Goal: Entertainment & Leisure: Consume media (video, audio)

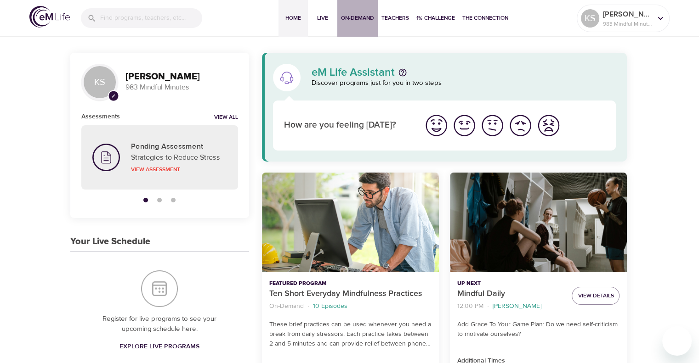
click at [354, 16] on span "On-Demand" at bounding box center [357, 18] width 33 height 10
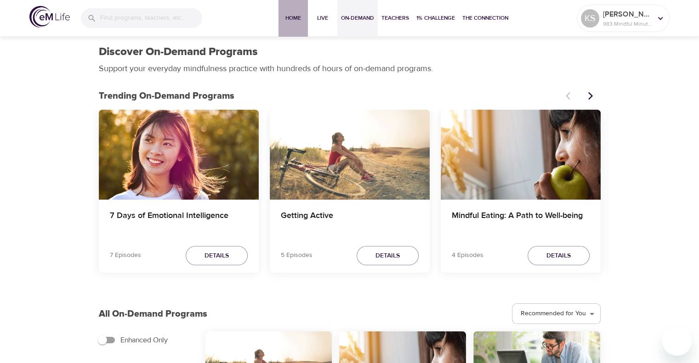
click at [290, 18] on span "Home" at bounding box center [293, 18] width 22 height 10
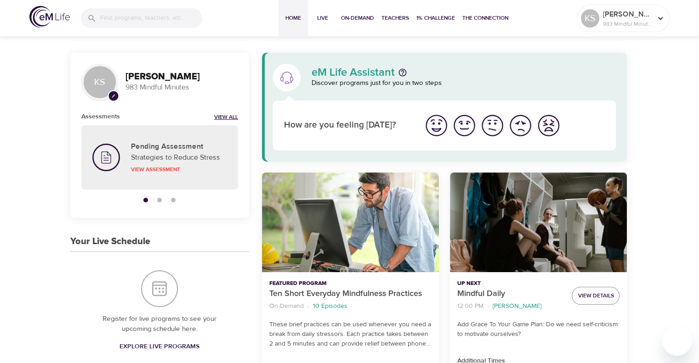
click at [231, 114] on link "View All" at bounding box center [226, 118] width 24 height 8
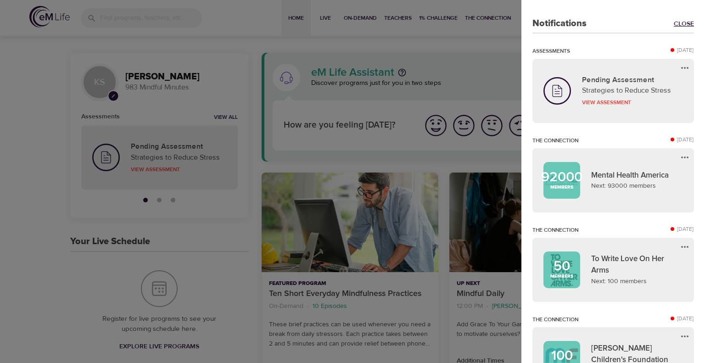
click at [679, 24] on link "Close" at bounding box center [684, 23] width 20 height 9
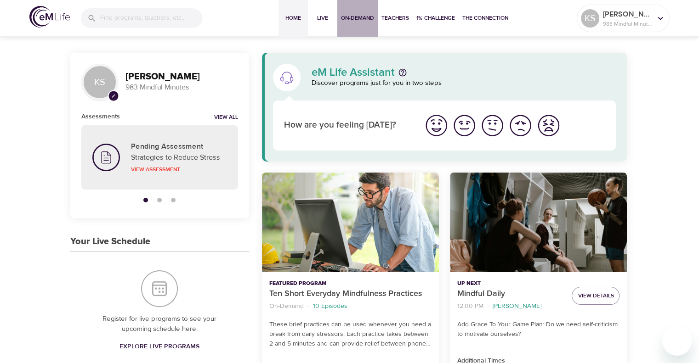
click at [358, 19] on span "On-Demand" at bounding box center [357, 18] width 33 height 10
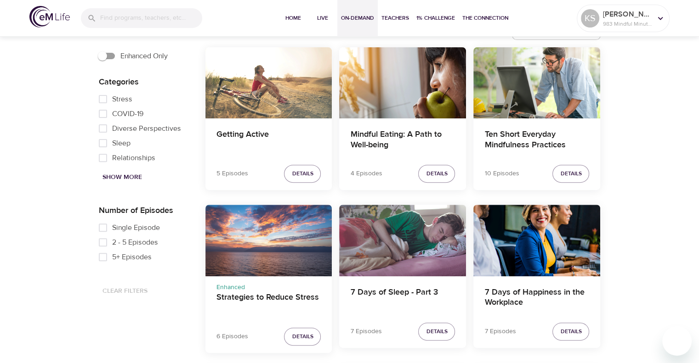
scroll to position [285, 0]
click at [313, 332] on button "Details" at bounding box center [302, 336] width 37 height 18
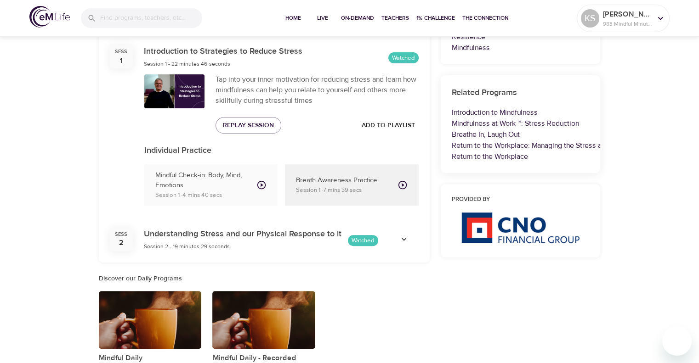
scroll to position [332, 0]
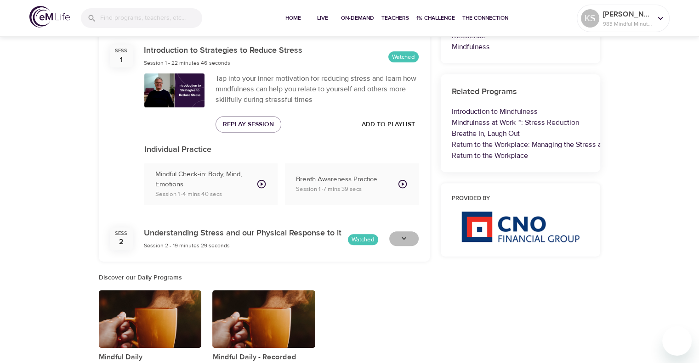
click at [404, 240] on icon "button" at bounding box center [403, 238] width 9 height 9
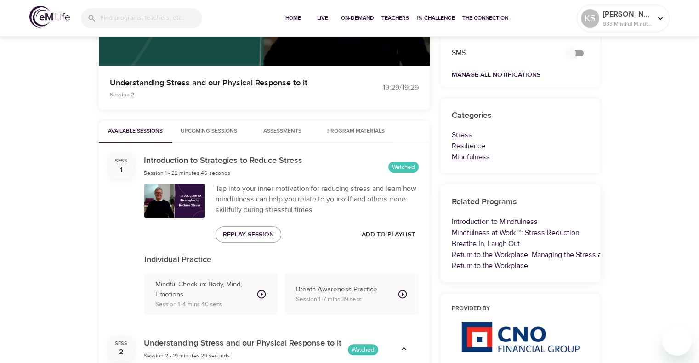
scroll to position [222, 0]
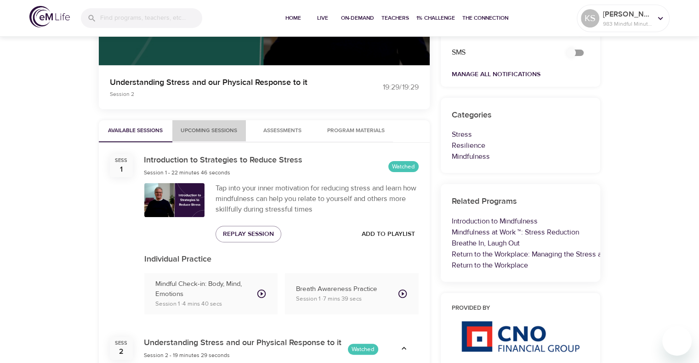
click at [220, 130] on span "Upcoming Sessions" at bounding box center [209, 131] width 62 height 10
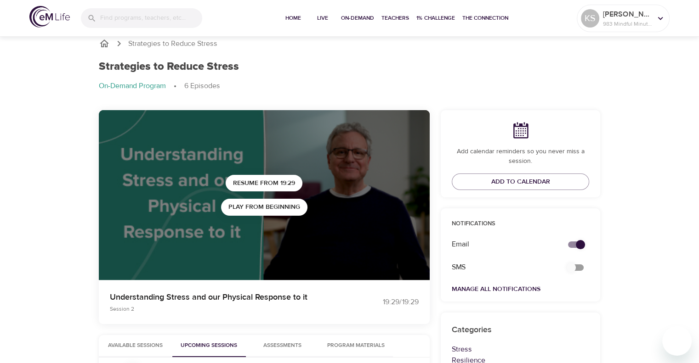
scroll to position [0, 0]
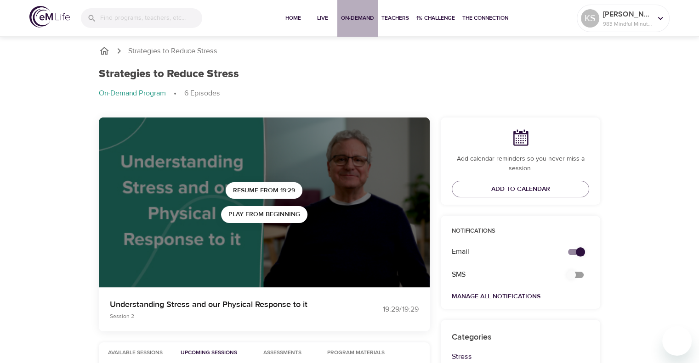
click at [368, 16] on span "On-Demand" at bounding box center [357, 18] width 33 height 10
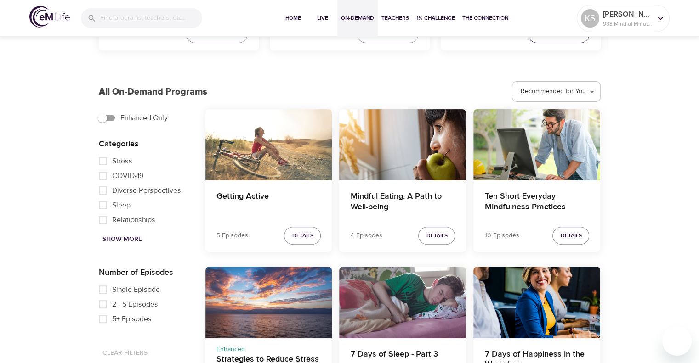
scroll to position [222, 0]
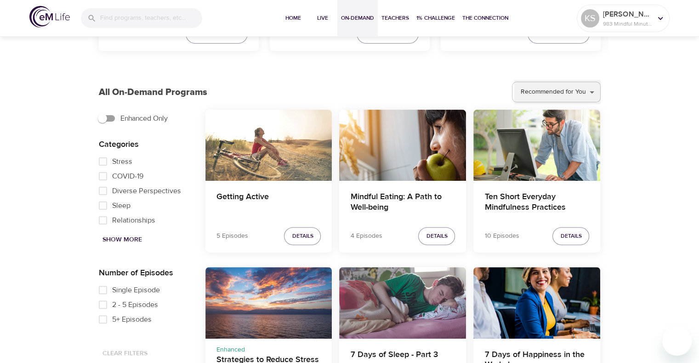
click at [571, 96] on select "Recommended for You Trending Now Recently Added" at bounding box center [557, 92] width 86 height 25
select select "recent"
click at [514, 80] on select "Recommended for You Trending Now Recently Added" at bounding box center [557, 92] width 86 height 25
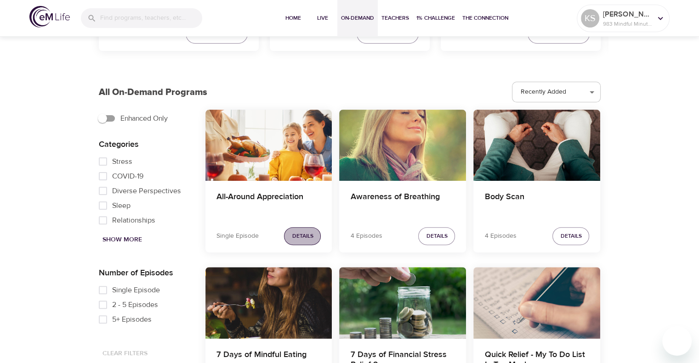
click at [305, 232] on span "Details" at bounding box center [302, 236] width 21 height 10
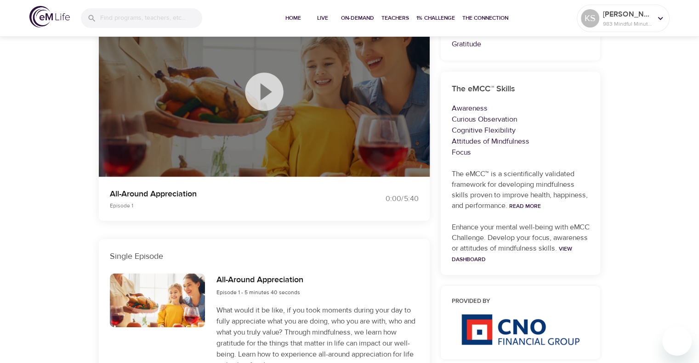
scroll to position [222, 0]
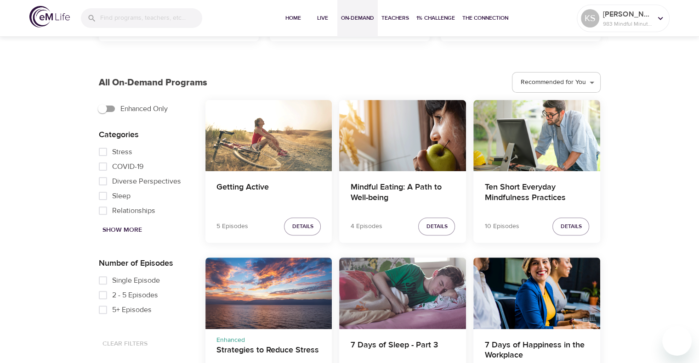
scroll to position [231, 0]
click at [547, 90] on select "Recommended for You Trending Now Recently Added" at bounding box center [557, 82] width 86 height 25
select select "recent"
click at [514, 70] on select "Recommended for You Trending Now Recently Added" at bounding box center [557, 82] width 86 height 25
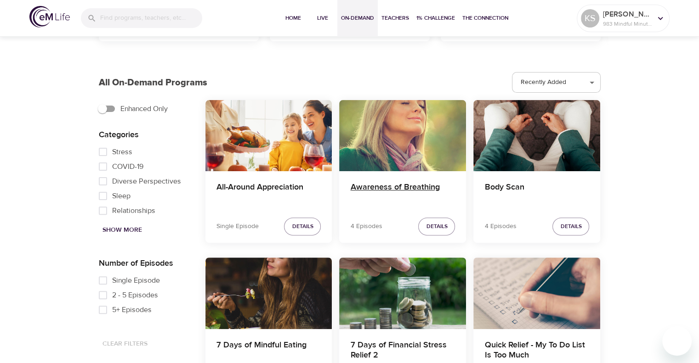
drag, startPoint x: 424, startPoint y: 187, endPoint x: 399, endPoint y: 189, distance: 25.8
click at [399, 189] on h4 "Awareness of Breathing" at bounding box center [402, 193] width 105 height 22
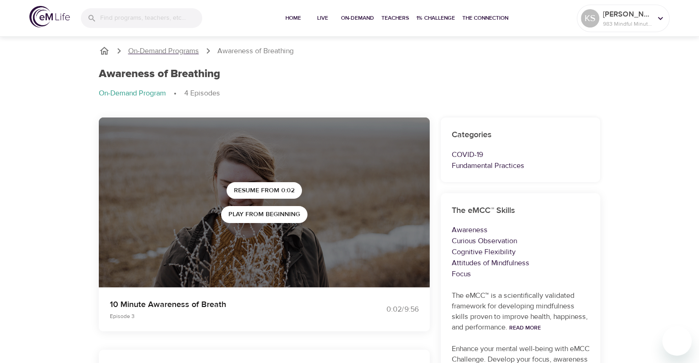
click at [173, 47] on p "On-Demand Programs" at bounding box center [163, 51] width 71 height 11
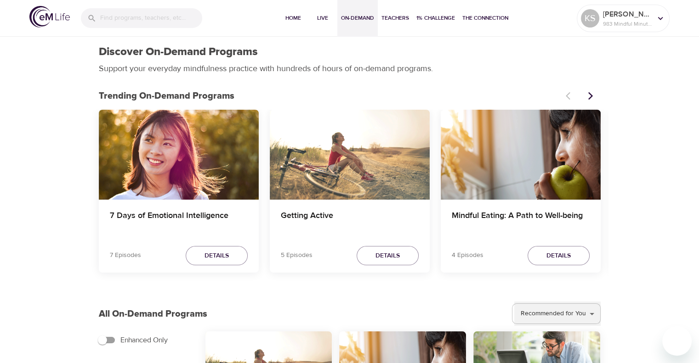
click at [564, 317] on select "Recommended for You Trending Now Recently Added" at bounding box center [557, 314] width 86 height 25
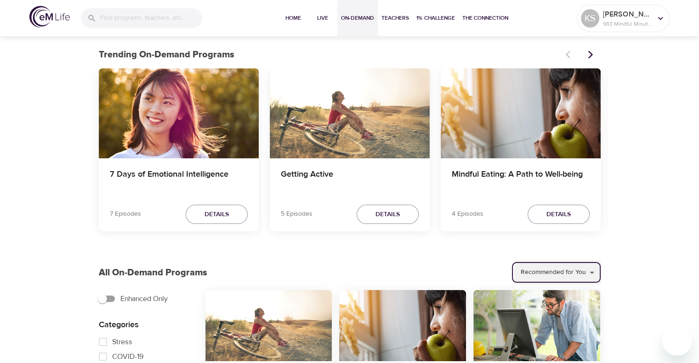
scroll to position [51, 0]
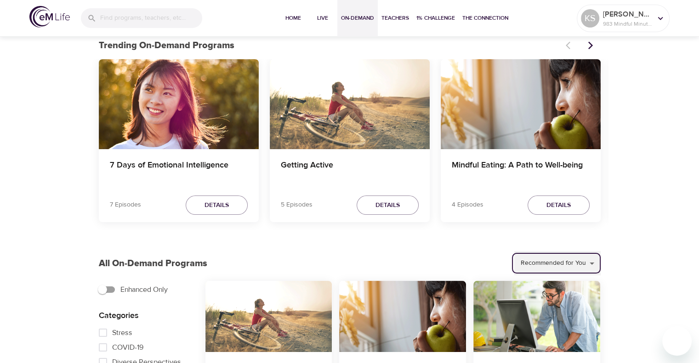
click at [560, 264] on select "Recommended for You Trending Now Recently Added" at bounding box center [557, 263] width 86 height 25
select select "recent"
click at [514, 251] on select "Recommended for You Trending Now Recently Added" at bounding box center [557, 263] width 86 height 25
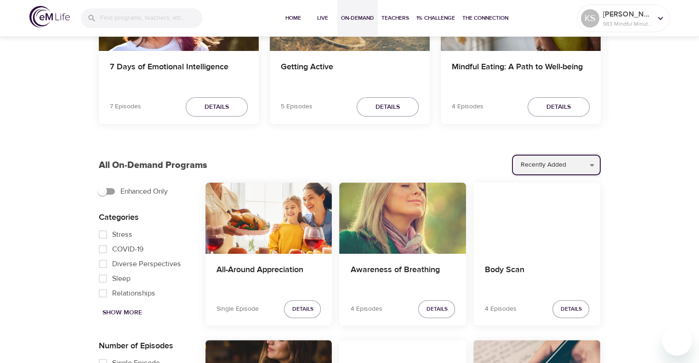
scroll to position [150, 0]
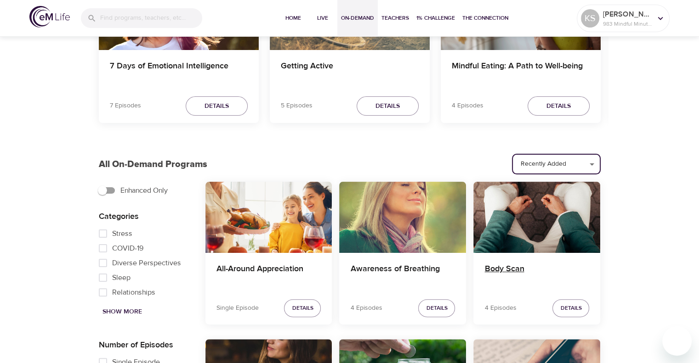
click at [515, 268] on h4 "Body Scan" at bounding box center [536, 275] width 105 height 22
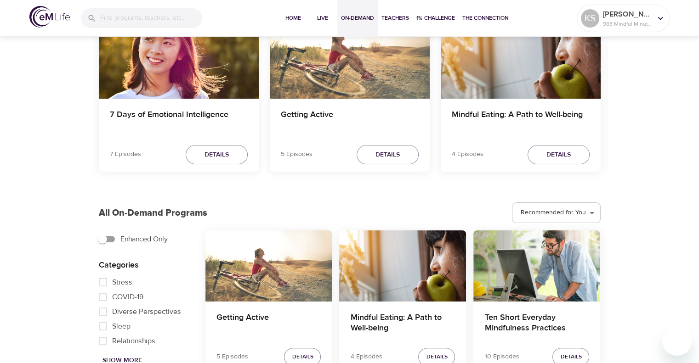
scroll to position [150, 0]
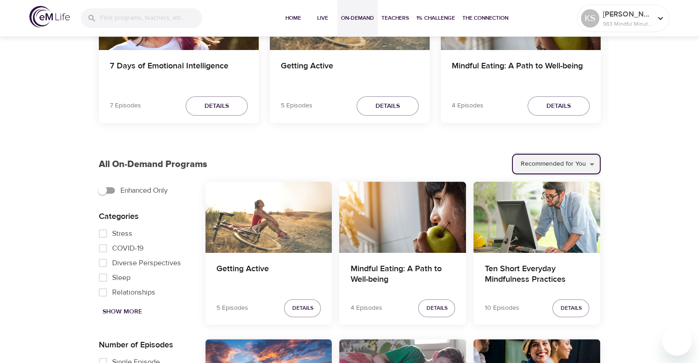
click at [556, 170] on select "Recommended for You Trending Now Recently Added" at bounding box center [557, 164] width 86 height 25
select select "recent"
click at [514, 152] on select "Recommended for You Trending Now Recently Added" at bounding box center [557, 164] width 86 height 25
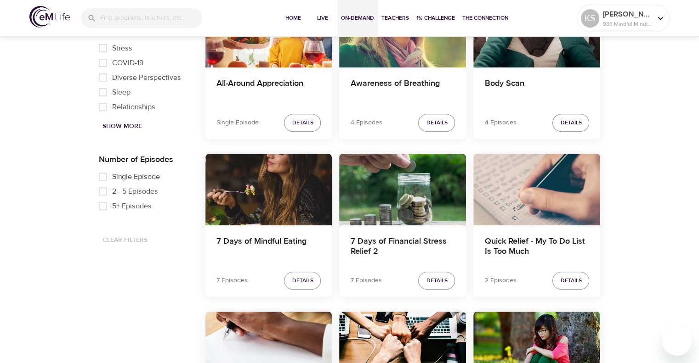
scroll to position [347, 0]
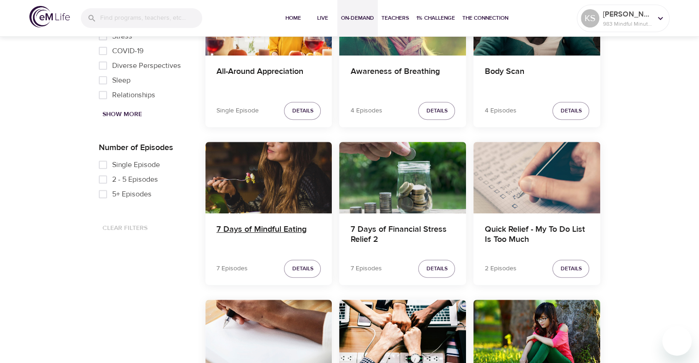
click at [284, 235] on h4 "7 Days of Mindful Eating" at bounding box center [268, 236] width 105 height 22
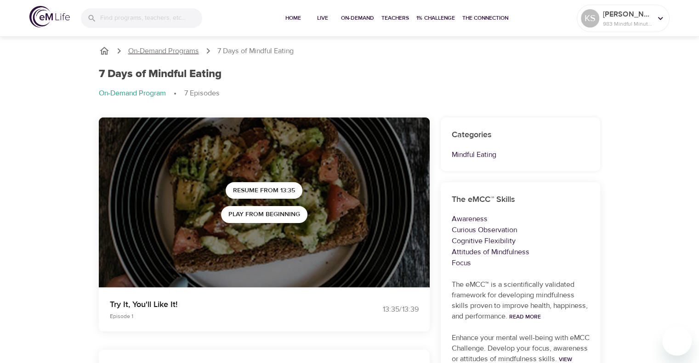
click at [192, 51] on p "On-Demand Programs" at bounding box center [163, 51] width 71 height 11
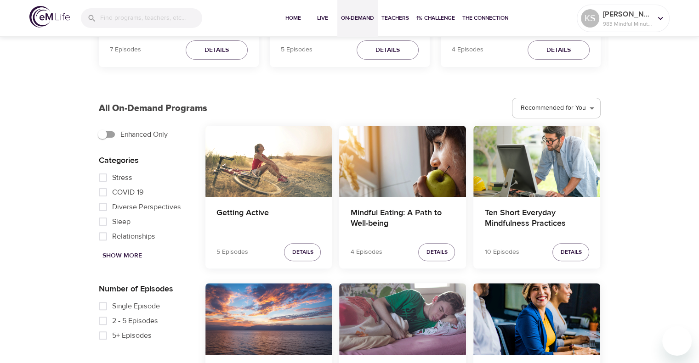
scroll to position [206, 0]
click at [557, 114] on select "Recommended for You Trending Now Recently Added" at bounding box center [557, 108] width 86 height 25
select select "recent"
click at [514, 96] on select "Recommended for You Trending Now Recently Added" at bounding box center [557, 108] width 86 height 25
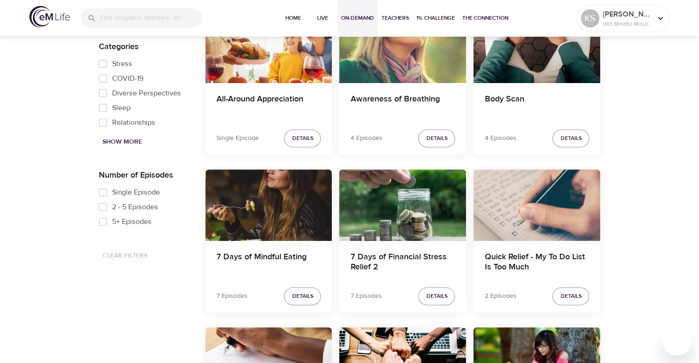
scroll to position [333, 0]
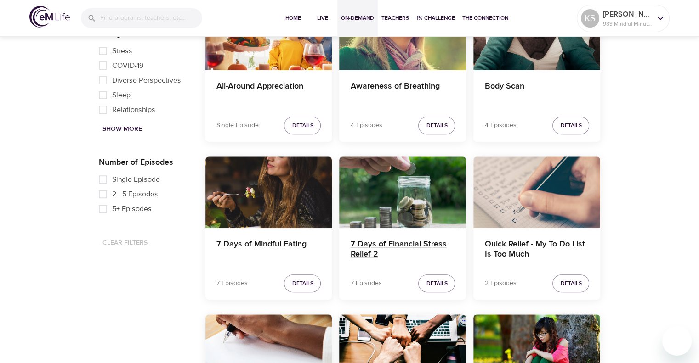
click at [423, 244] on h4 "7 Days of Financial Stress Relief 2" at bounding box center [402, 250] width 105 height 22
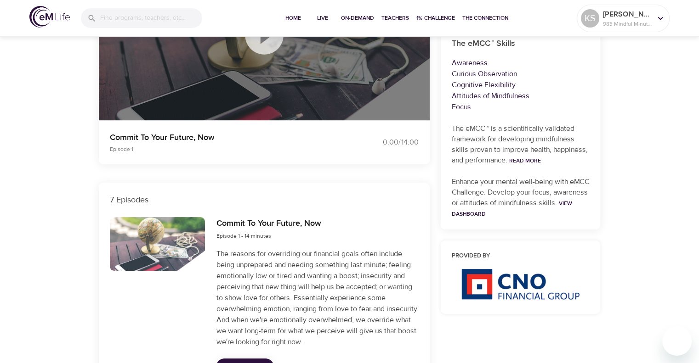
scroll to position [292, 0]
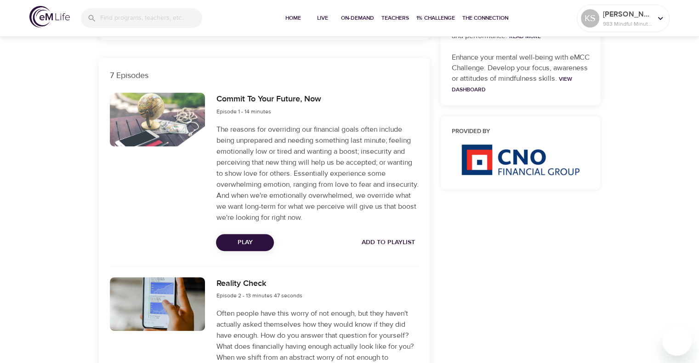
click at [263, 238] on span "Play" at bounding box center [244, 242] width 43 height 11
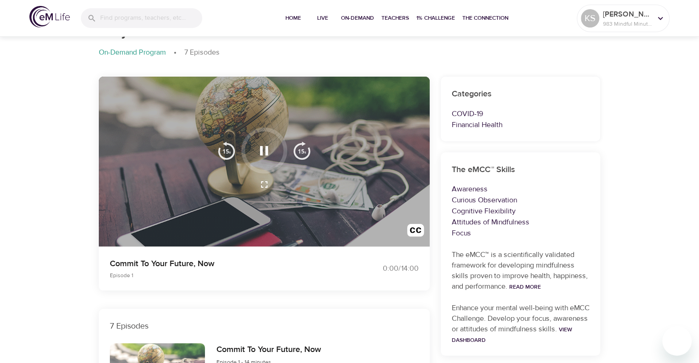
scroll to position [0, 0]
